Goal: Information Seeking & Learning: Learn about a topic

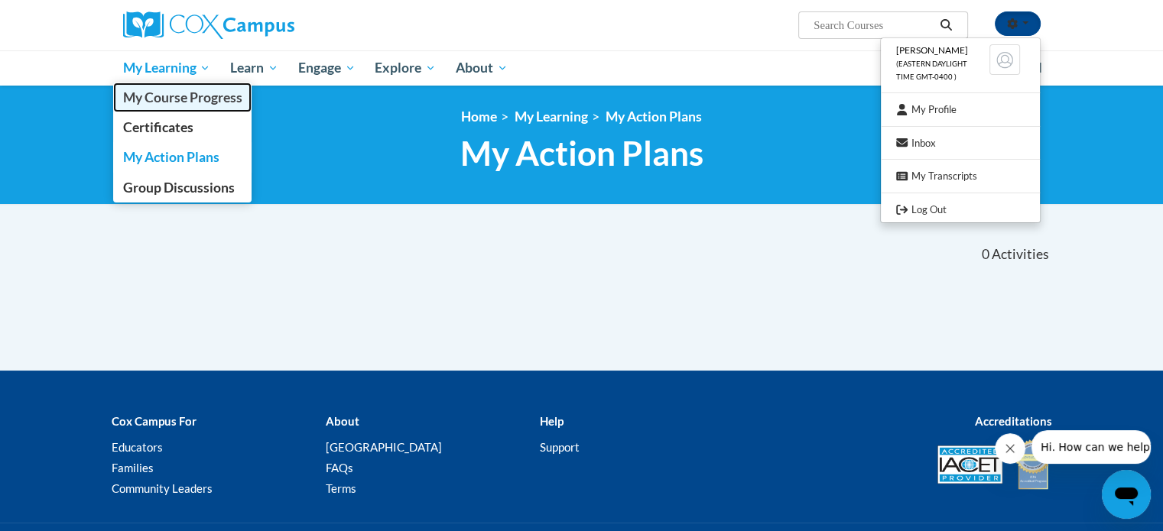
click at [166, 98] on span "My Course Progress" at bounding box center [181, 97] width 119 height 16
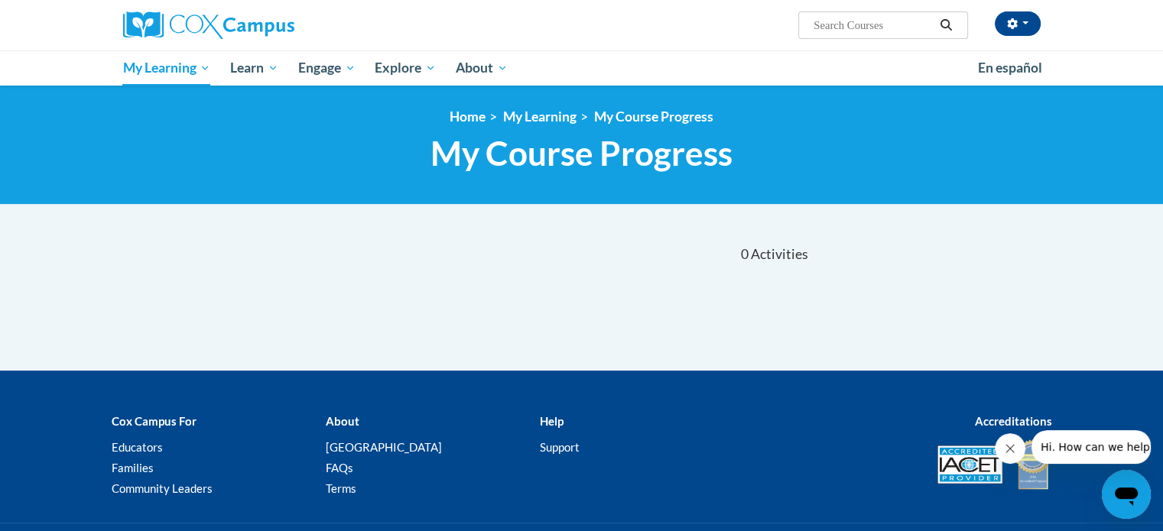
click at [1061, 434] on button "Hi. How can we help?" at bounding box center [1097, 447] width 133 height 34
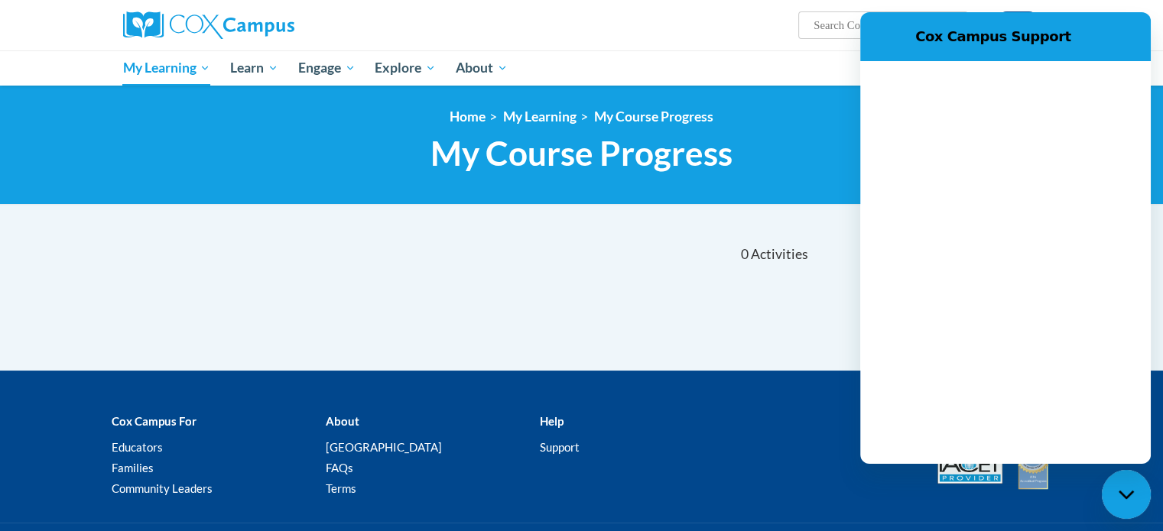
click at [1046, 423] on div at bounding box center [1005, 262] width 290 height 403
click at [606, 434] on div "Help Support" at bounding box center [634, 435] width 214 height 47
click at [339, 468] on link "FAQs" at bounding box center [339, 468] width 28 height 14
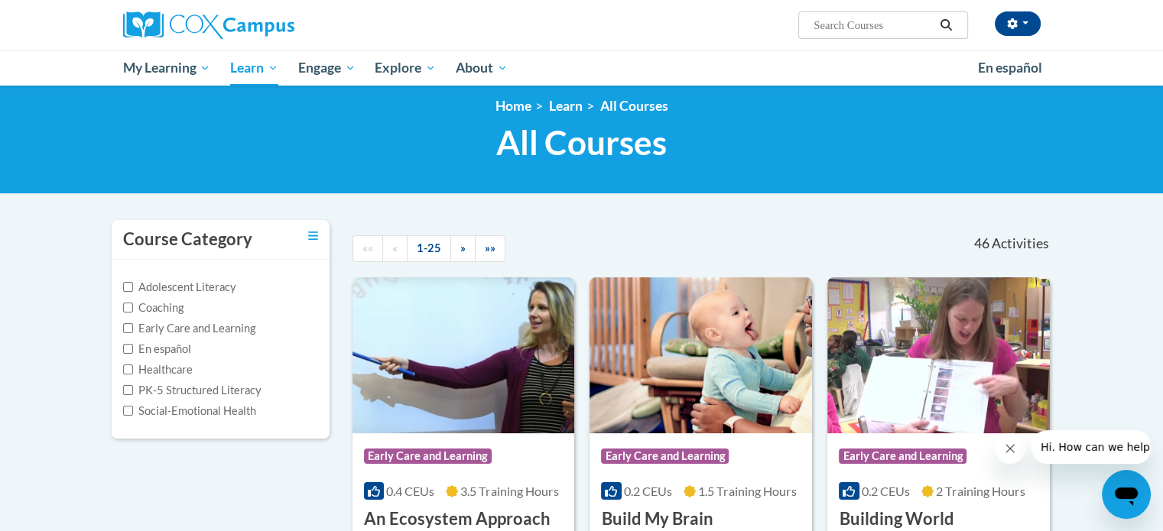
scroll to position [76, 0]
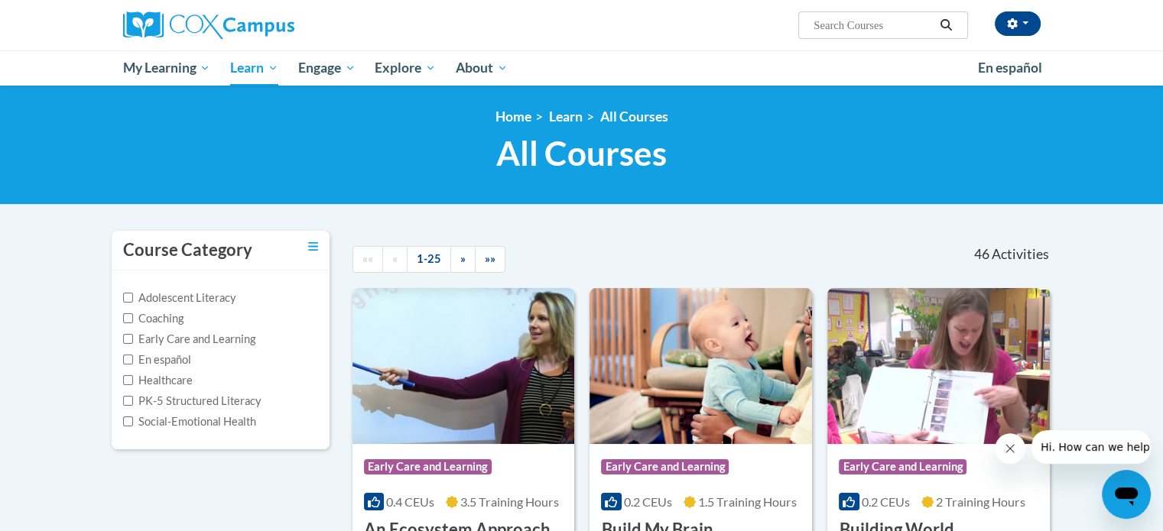
click at [914, 26] on input "Search..." at bounding box center [873, 25] width 122 height 18
paste input "Monitoring Children’s Progress in Language & Literacy in the Early Years)"
type input "Monitoring Children’s Progress in Language & Literacy in the Early Years"
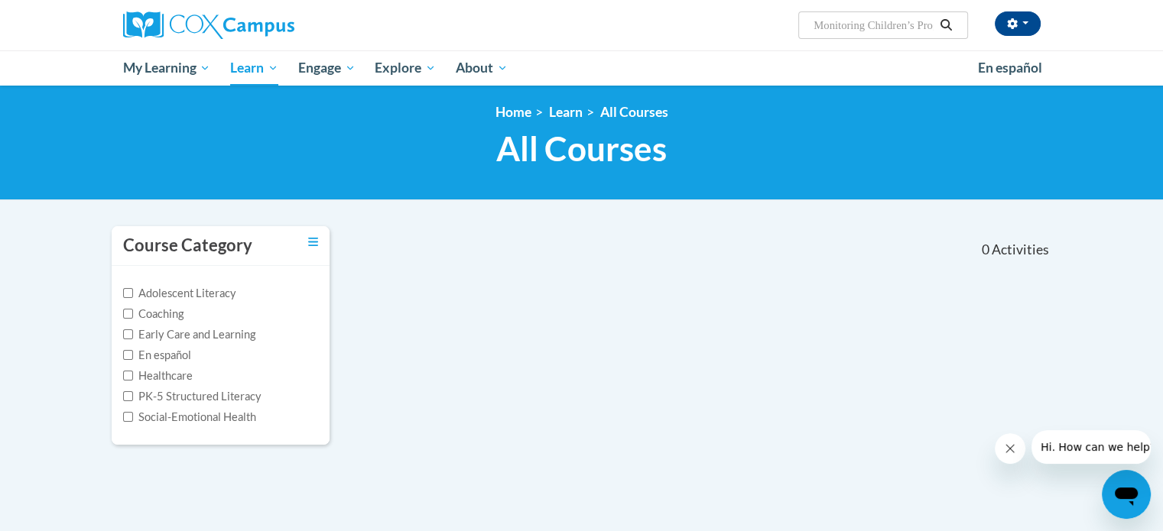
scroll to position [3, 0]
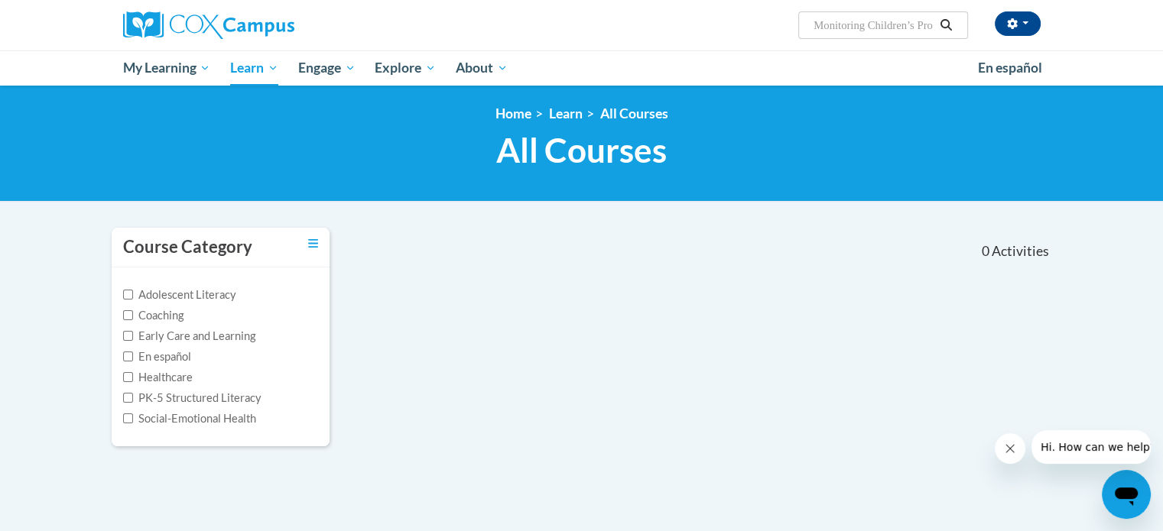
click at [865, 33] on input "Monitoring Children’s Progress in Language" at bounding box center [873, 25] width 122 height 18
type input "Monitoring Children’s Progress"
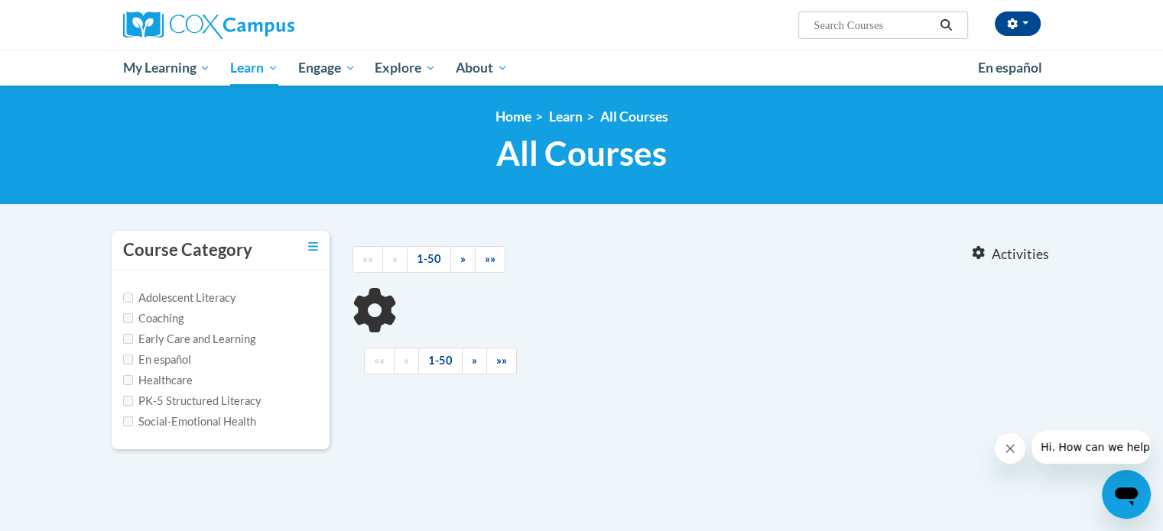
type input "Monitoring Children’s Progress"
click at [1091, 454] on button "Hi. How can we help?" at bounding box center [1097, 447] width 133 height 34
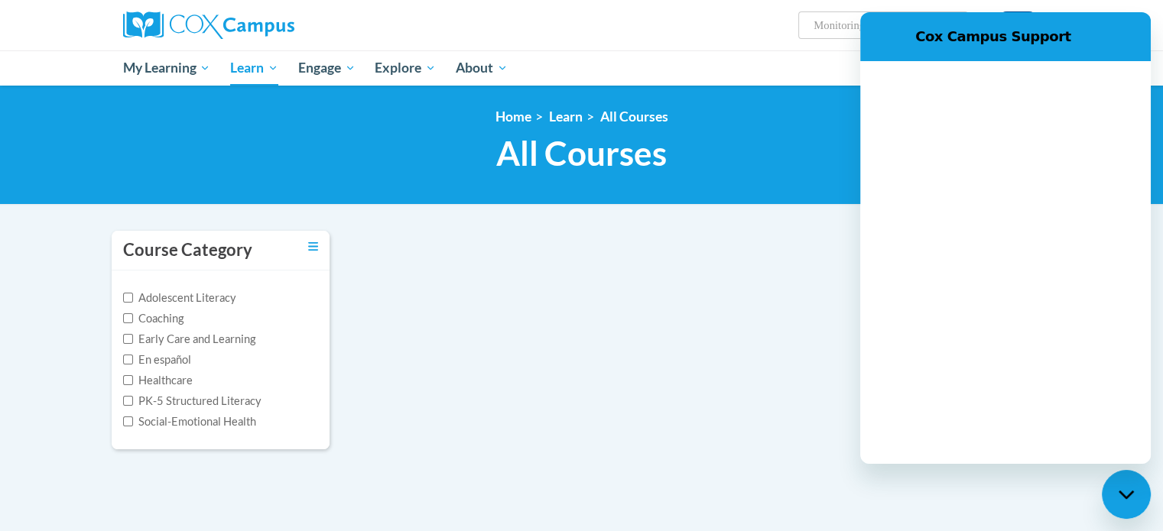
click at [928, 191] on div at bounding box center [1005, 262] width 290 height 403
click at [886, 260] on div at bounding box center [1005, 262] width 290 height 403
click at [1144, 502] on div "Close messaging window" at bounding box center [1126, 495] width 46 height 46
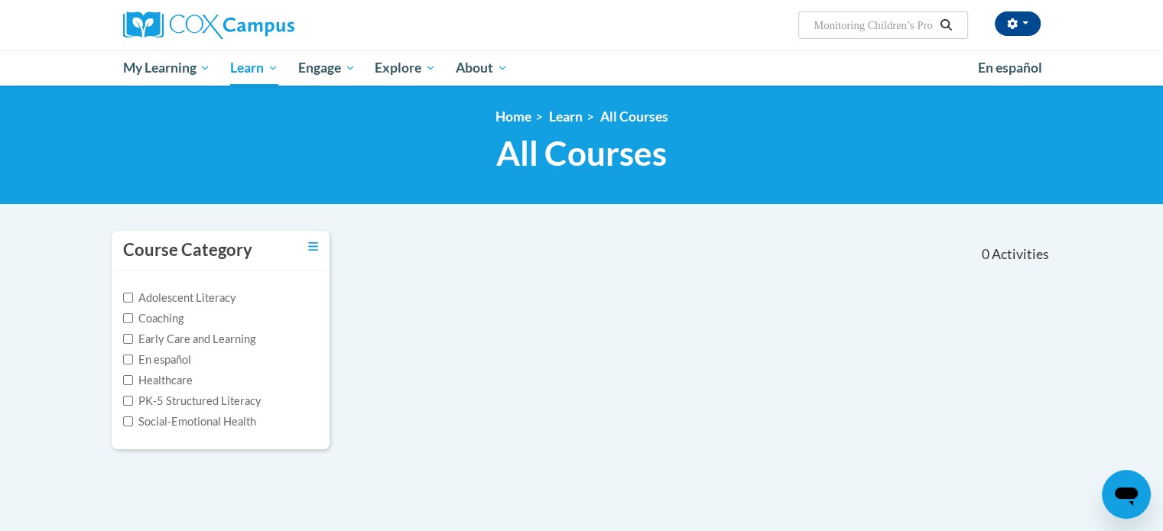
drag, startPoint x: 43, startPoint y: 32, endPoint x: 698, endPoint y: 345, distance: 725.9
click at [698, 345] on div "Course Category Adolescent Literacy Coaching Early Care and Learning En español…" at bounding box center [581, 349] width 963 height 239
click at [1111, 491] on div "Open messaging window" at bounding box center [1126, 495] width 46 height 46
